Goal: Information Seeking & Learning: Learn about a topic

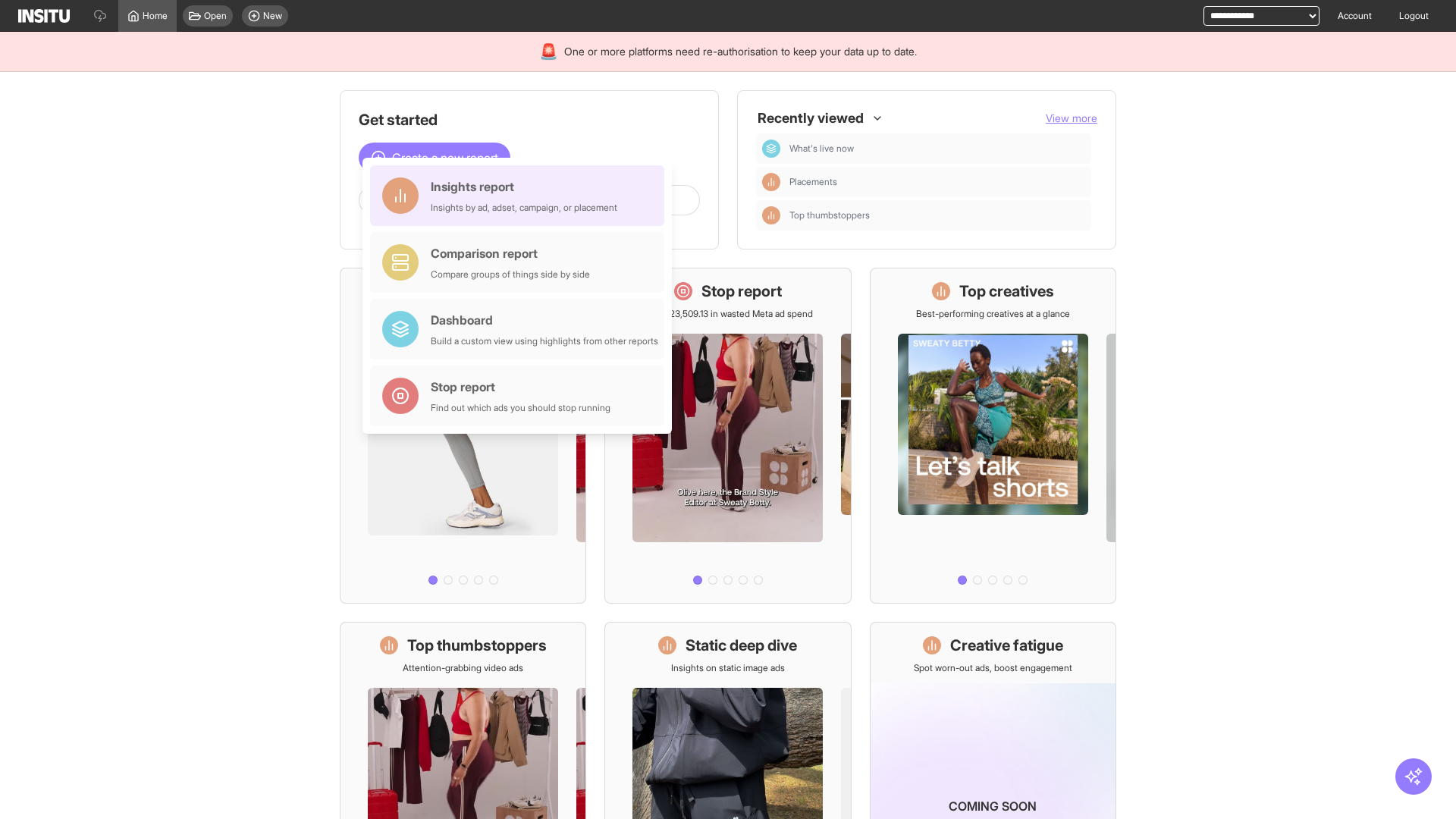
click at [521, 195] on div "Insights report Insights by ad, adset, campaign, or placement" at bounding box center [524, 195] width 187 height 36
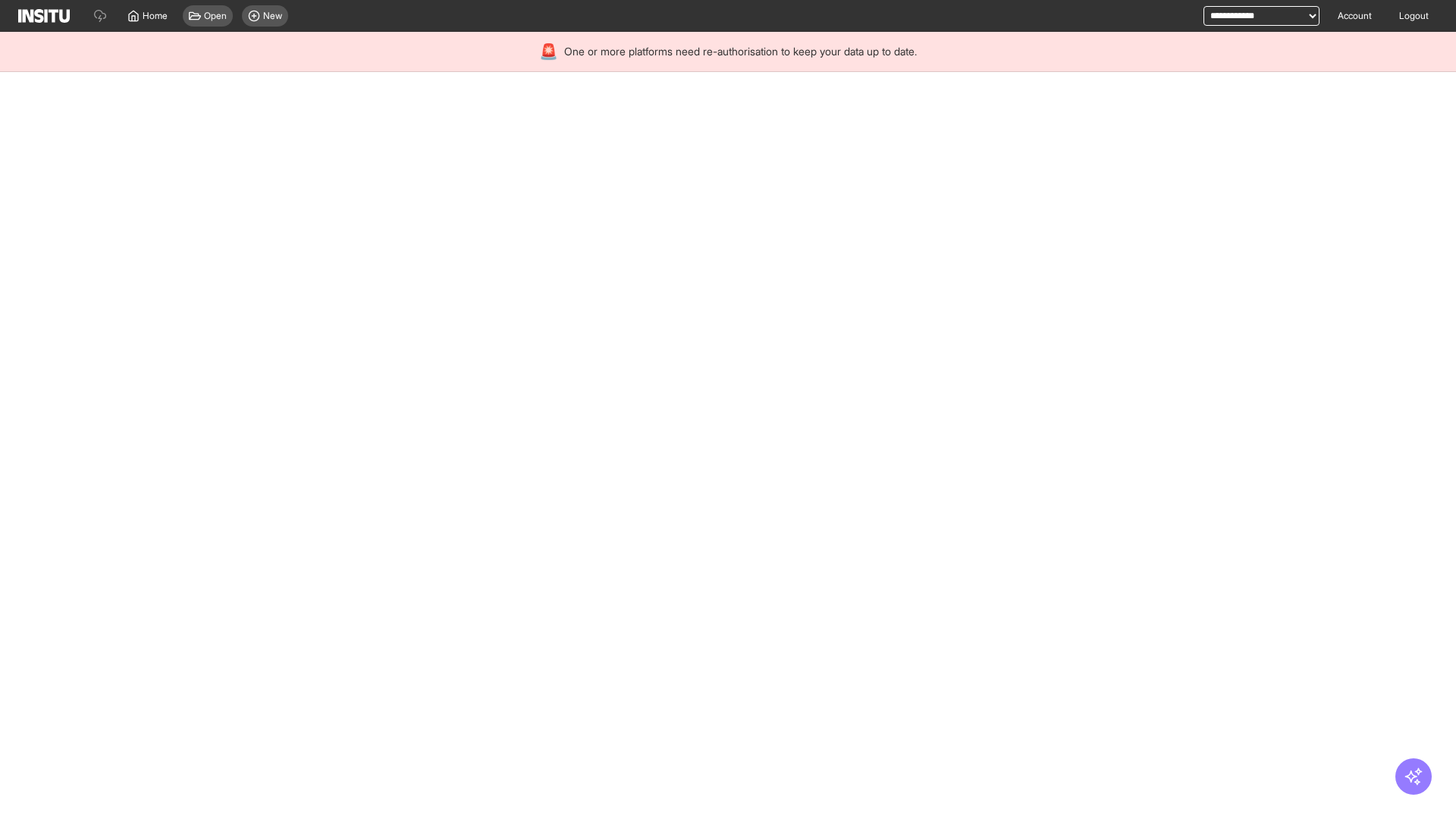
select select "**"
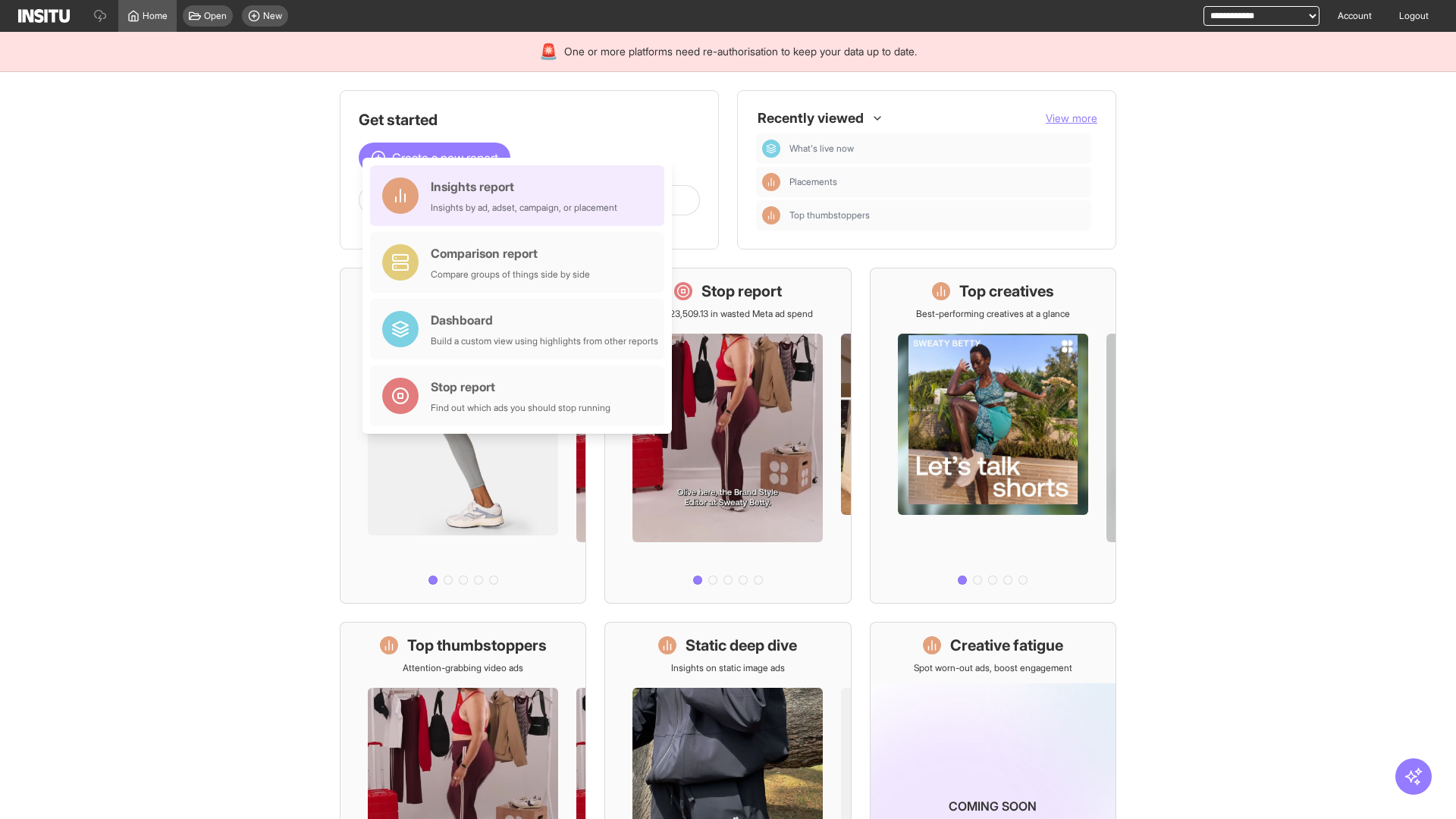
click at [521, 195] on div "Insights report Insights by ad, adset, campaign, or placement" at bounding box center [524, 195] width 187 height 36
